Goal: Transaction & Acquisition: Purchase product/service

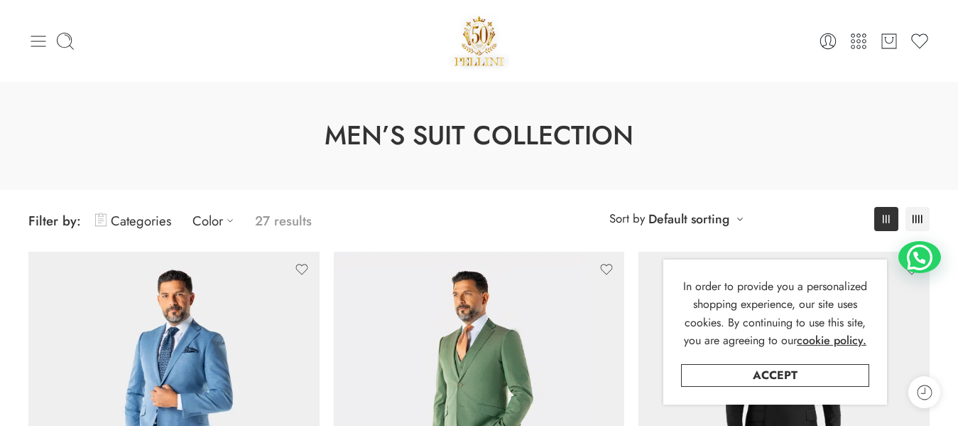
click at [38, 37] on icon at bounding box center [38, 41] width 20 height 20
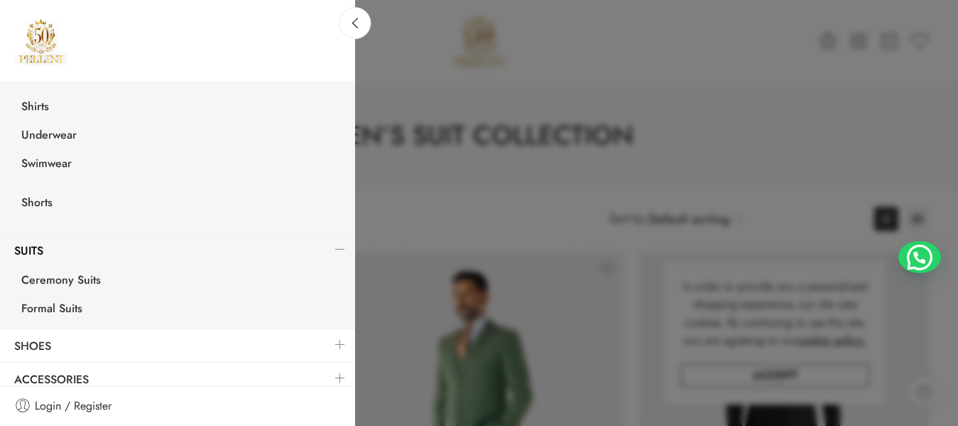
scroll to position [391, 0]
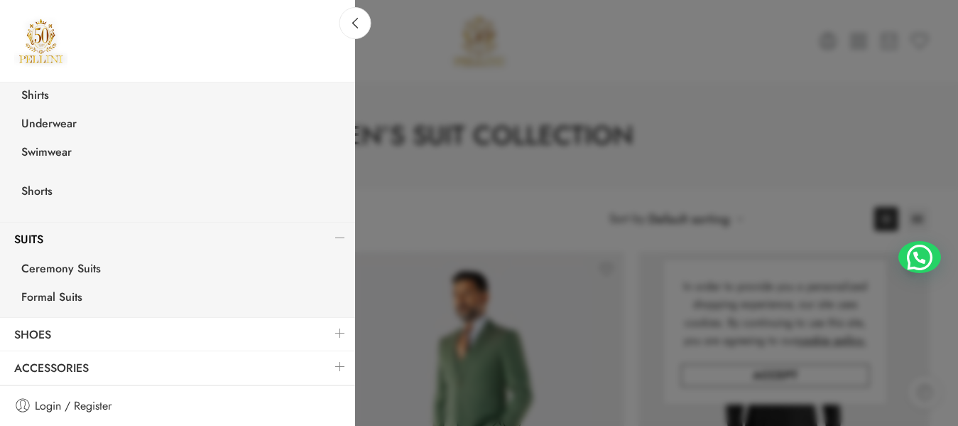
click at [328, 332] on link at bounding box center [340, 333] width 30 height 31
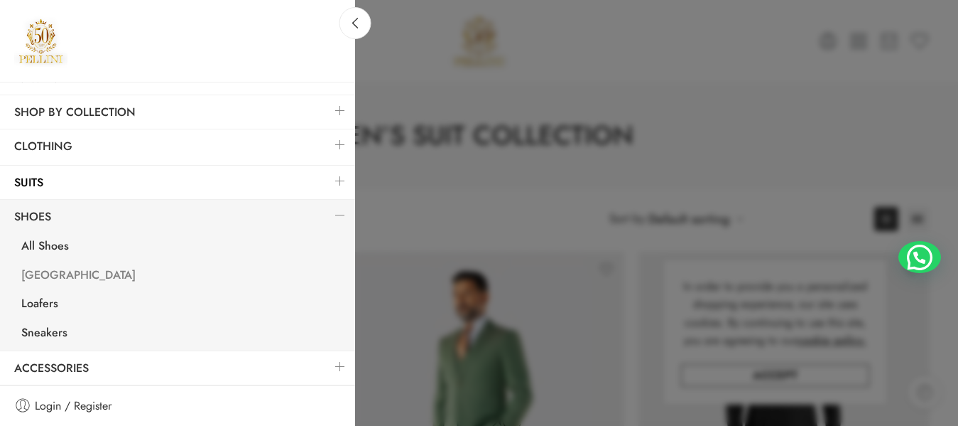
scroll to position [165, 0]
click at [328, 216] on link at bounding box center [340, 213] width 30 height 31
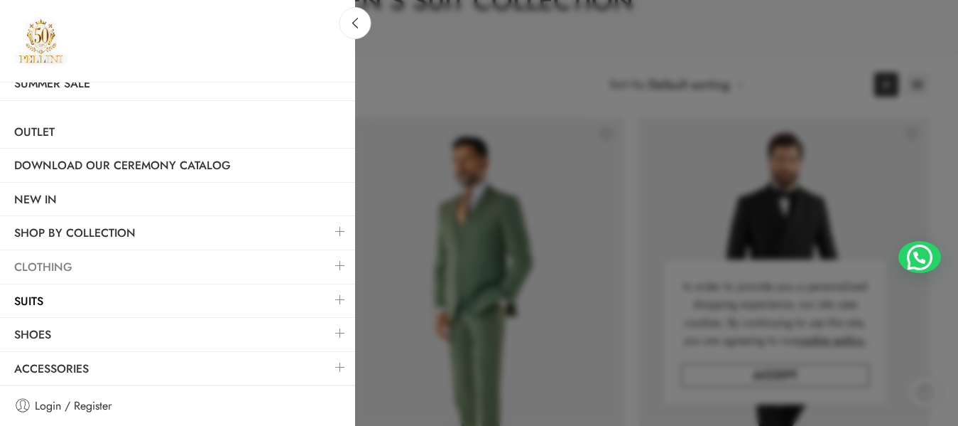
scroll to position [142, 0]
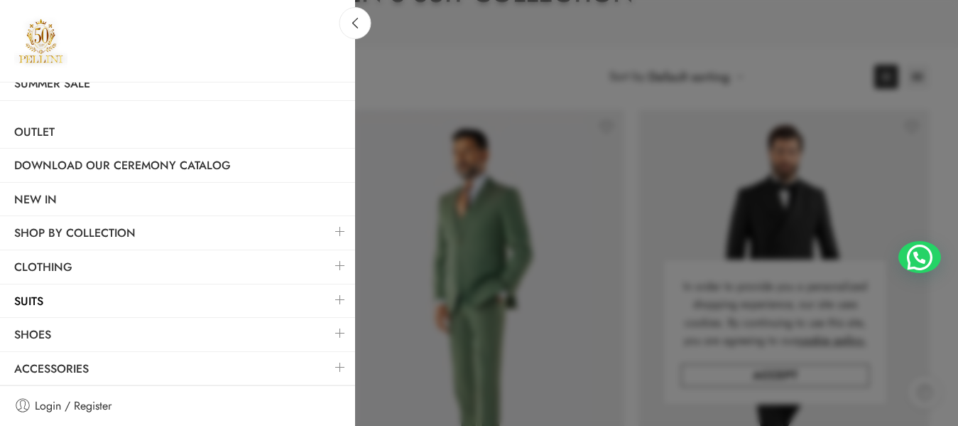
click at [325, 367] on link at bounding box center [340, 367] width 30 height 31
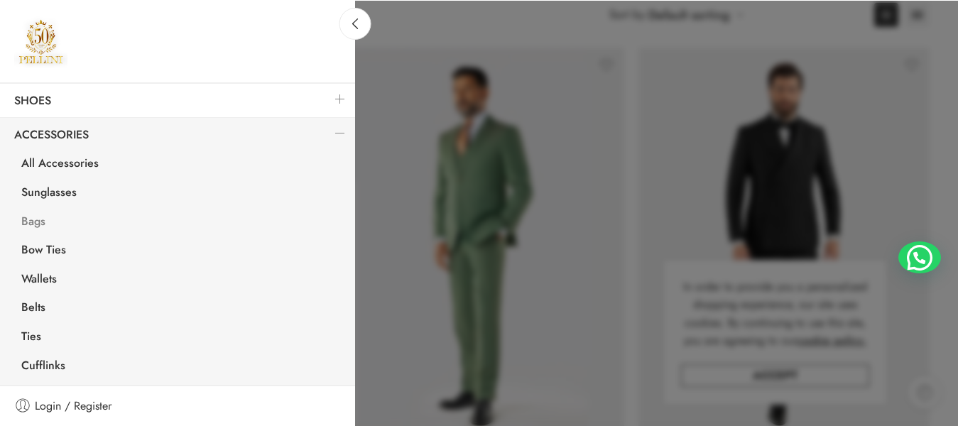
scroll to position [213, 0]
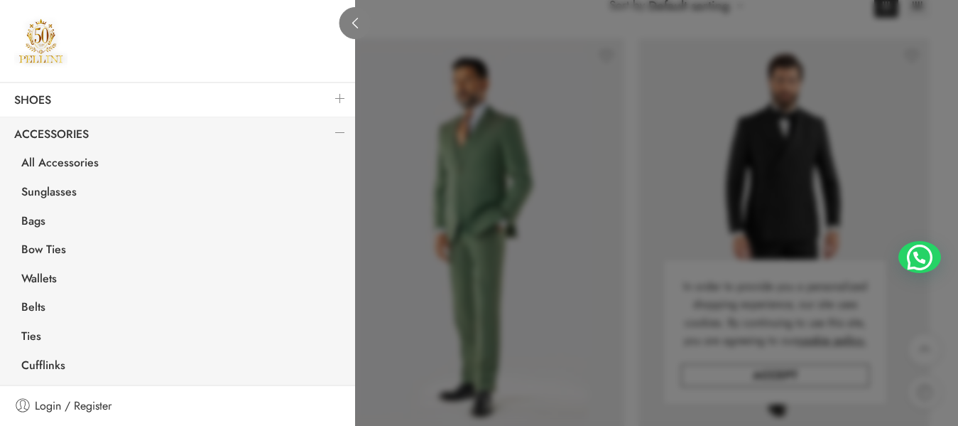
click at [352, 31] on link at bounding box center [356, 23] width 32 height 32
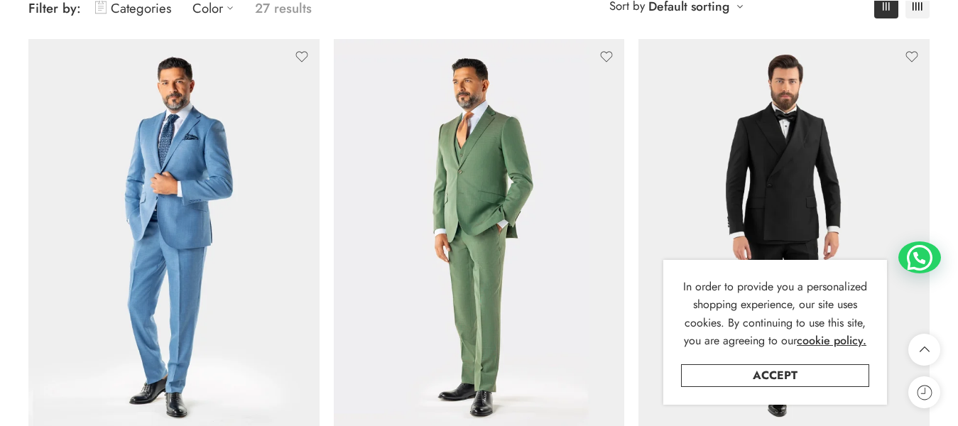
scroll to position [279, 0]
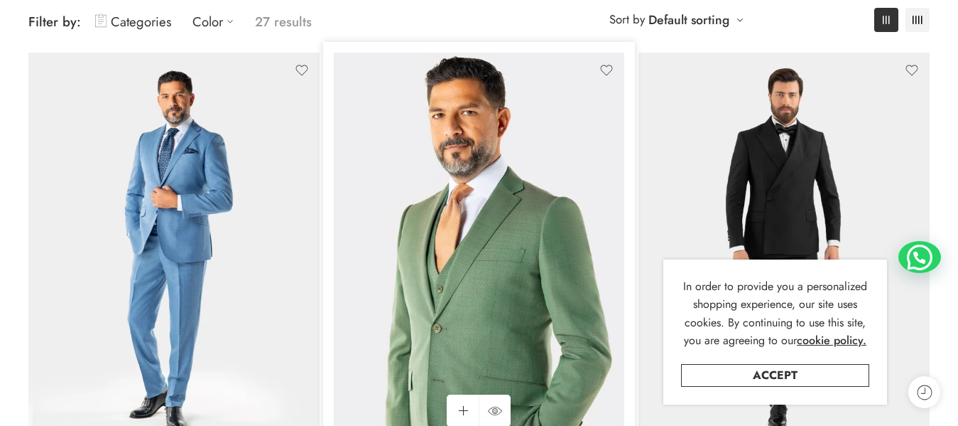
scroll to position [213, 0]
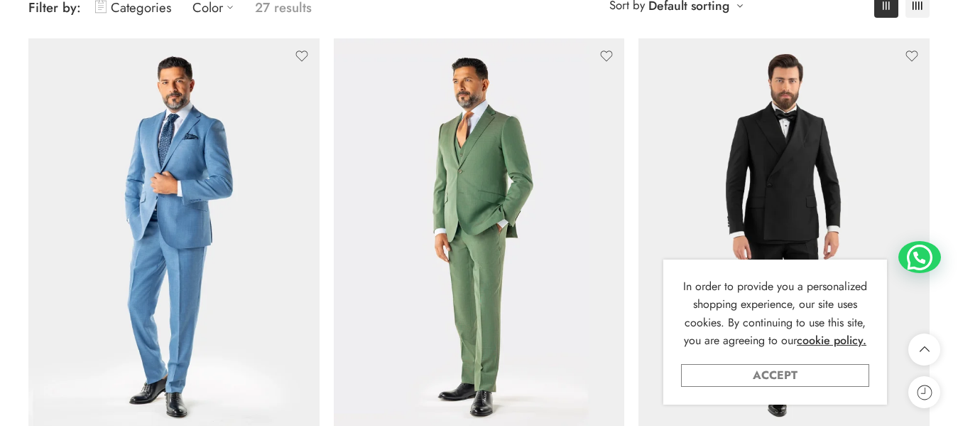
click at [729, 372] on link "Accept" at bounding box center [775, 375] width 188 height 23
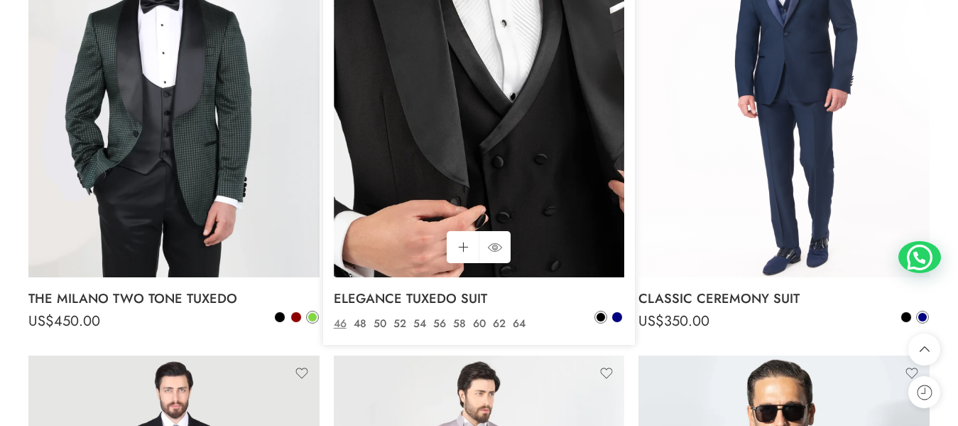
scroll to position [3197, 0]
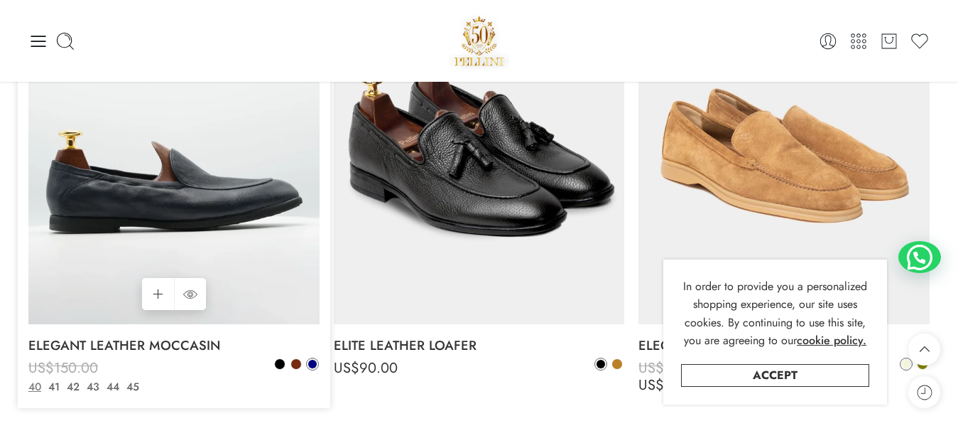
scroll to position [1279, 0]
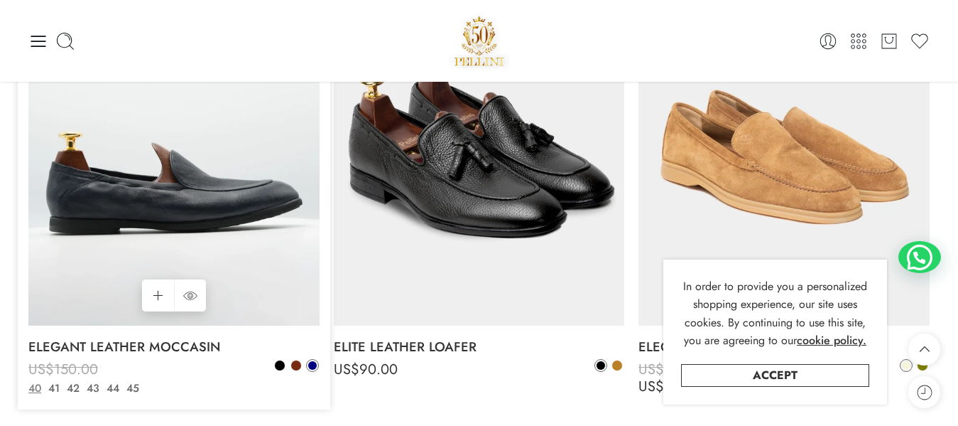
click at [249, 139] on img at bounding box center [173, 131] width 291 height 388
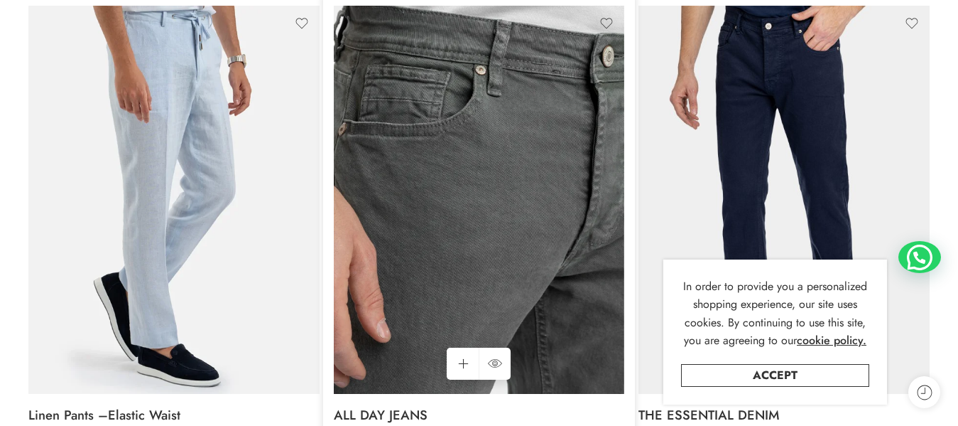
scroll to position [284, 0]
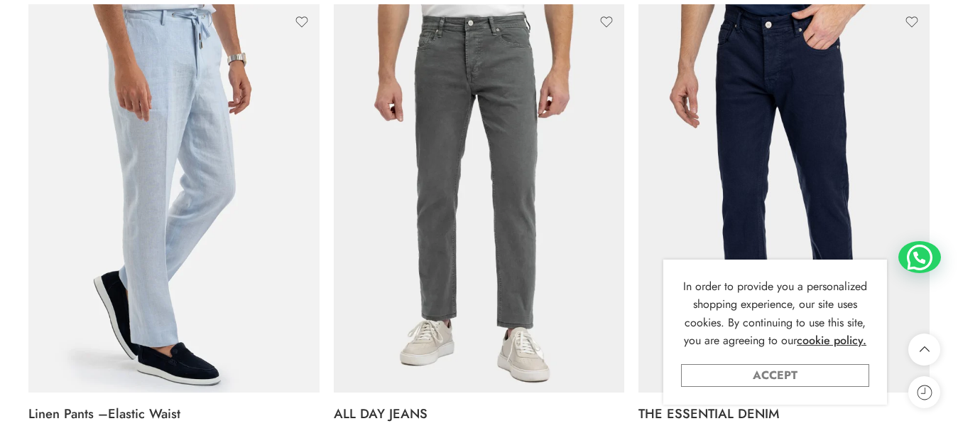
click at [747, 373] on link "Accept" at bounding box center [775, 375] width 188 height 23
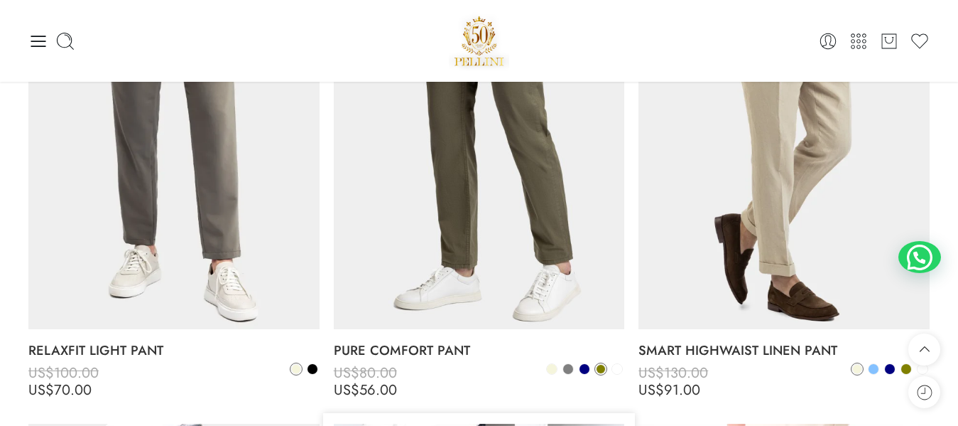
scroll to position [568, 0]
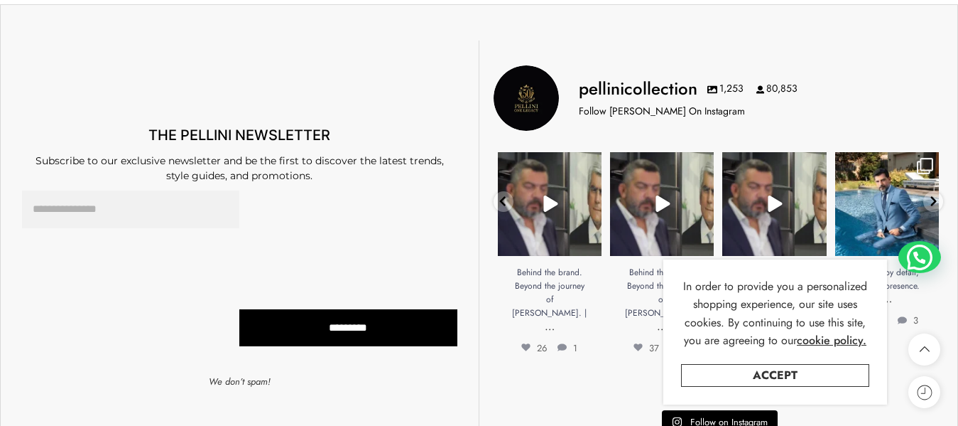
scroll to position [782, 0]
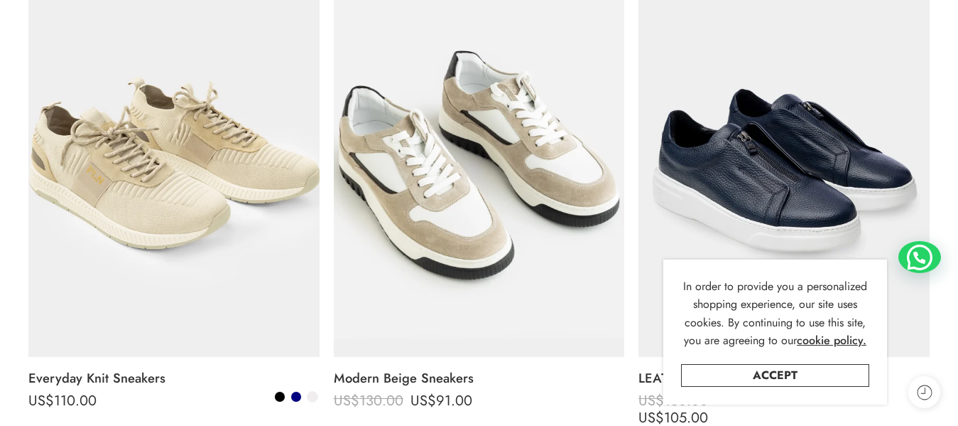
scroll to position [284, 0]
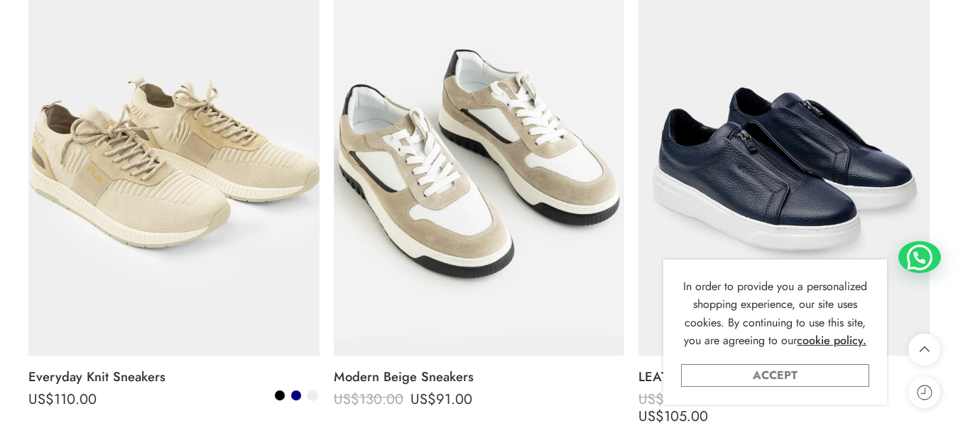
click at [784, 369] on link "Accept" at bounding box center [775, 375] width 188 height 23
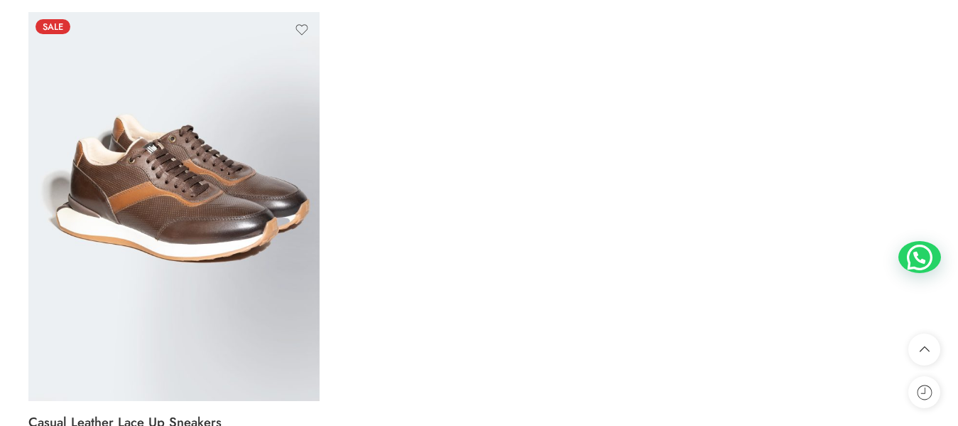
scroll to position [2203, 0]
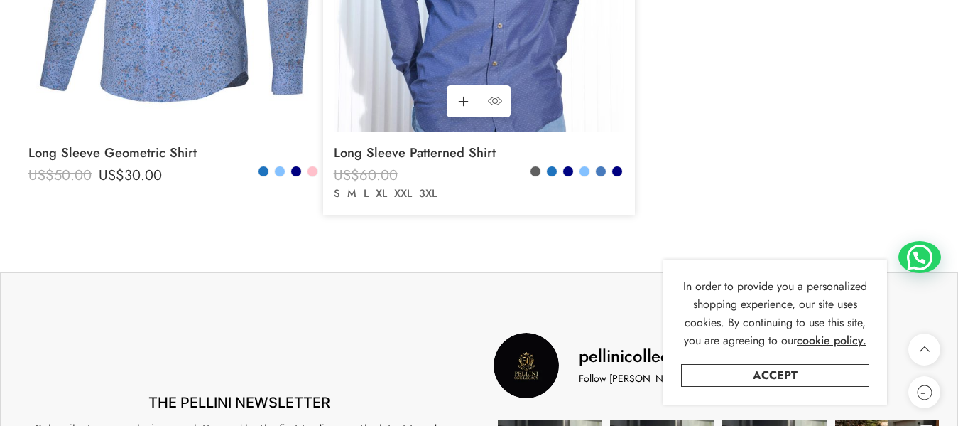
scroll to position [5045, 0]
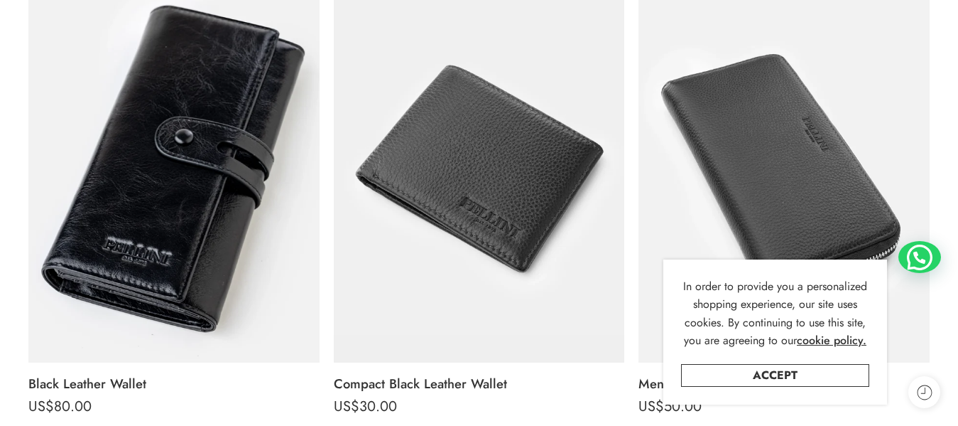
scroll to position [284, 0]
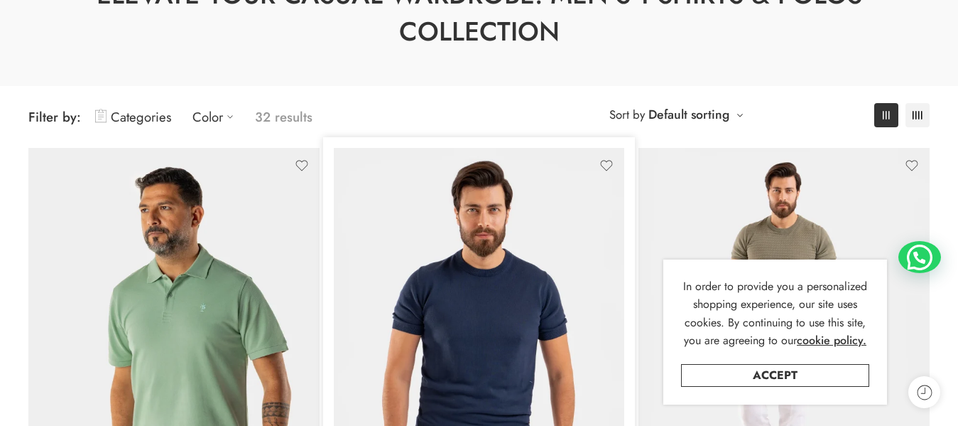
scroll to position [142, 0]
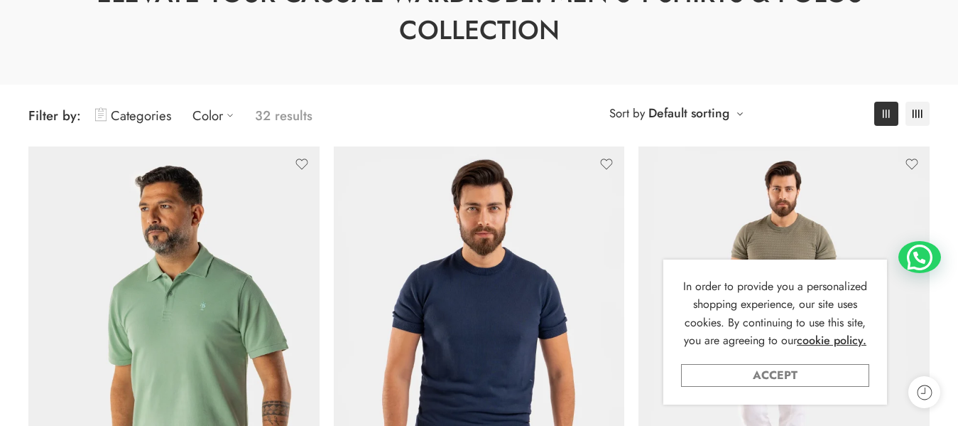
click at [796, 372] on link "Accept" at bounding box center [775, 375] width 188 height 23
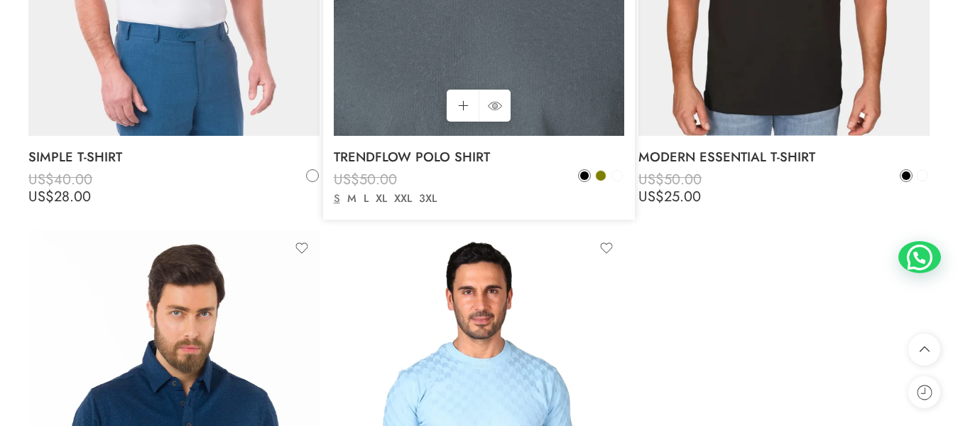
scroll to position [5187, 0]
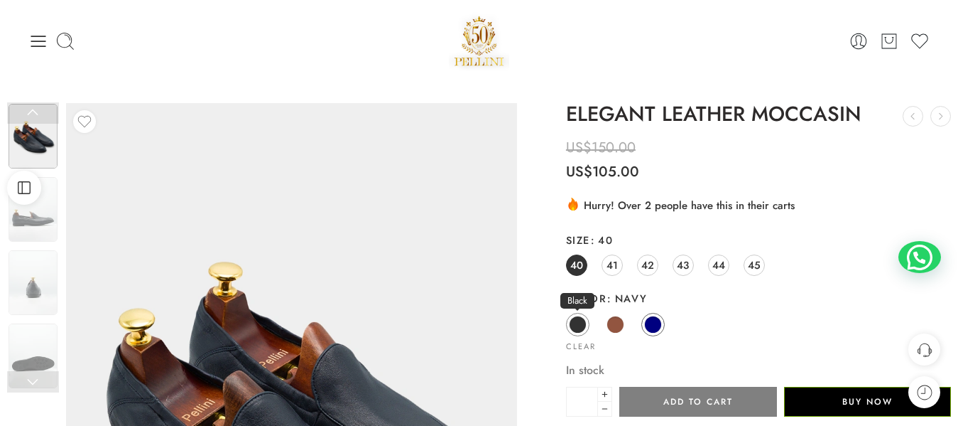
click at [577, 307] on span "Black" at bounding box center [578, 301] width 34 height 16
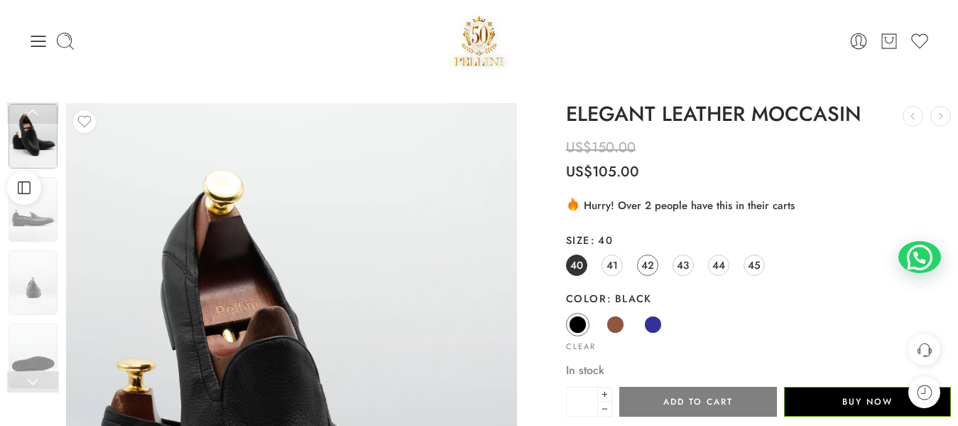
click at [653, 264] on span "42" at bounding box center [648, 264] width 13 height 19
click at [682, 264] on span "43" at bounding box center [683, 264] width 12 height 19
click at [715, 264] on span "44" at bounding box center [719, 264] width 13 height 19
click at [45, 202] on div "Open Sidebar" at bounding box center [24, 188] width 48 height 34
click at [45, 215] on img at bounding box center [33, 209] width 49 height 65
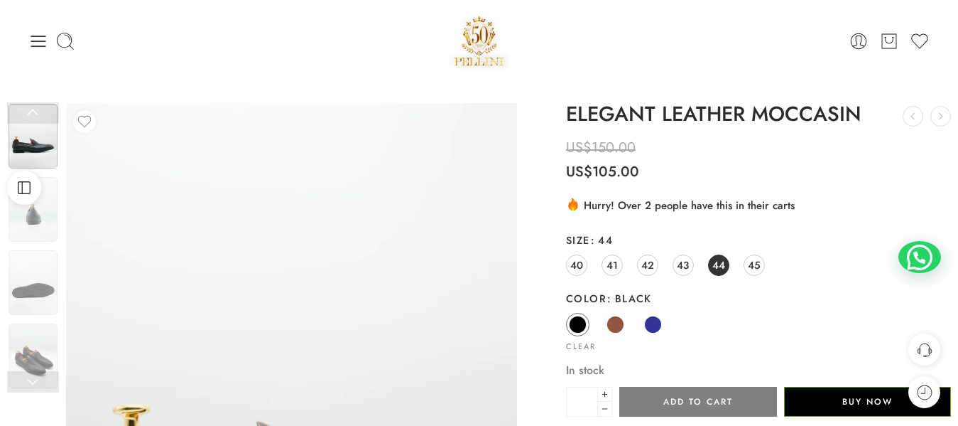
scroll to position [213, 0]
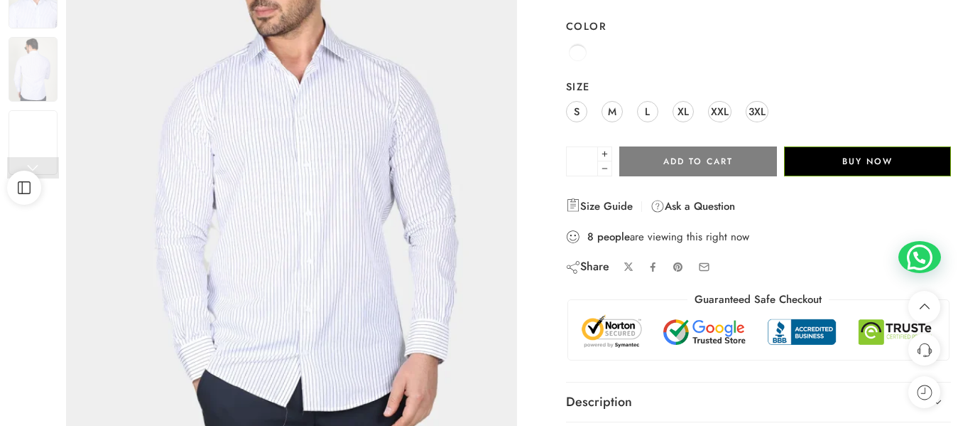
scroll to position [71, 0]
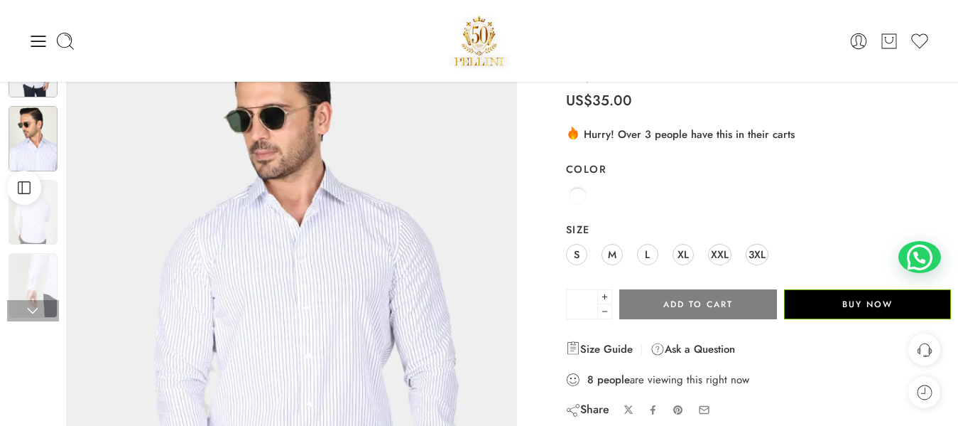
click at [21, 146] on img at bounding box center [33, 138] width 49 height 65
